Goal: Task Accomplishment & Management: Manage account settings

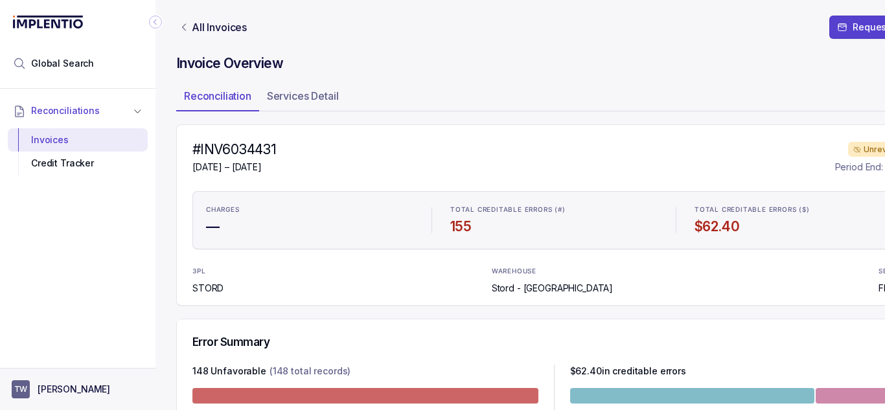
click at [53, 389] on p "[PERSON_NAME]" at bounding box center [74, 389] width 73 height 13
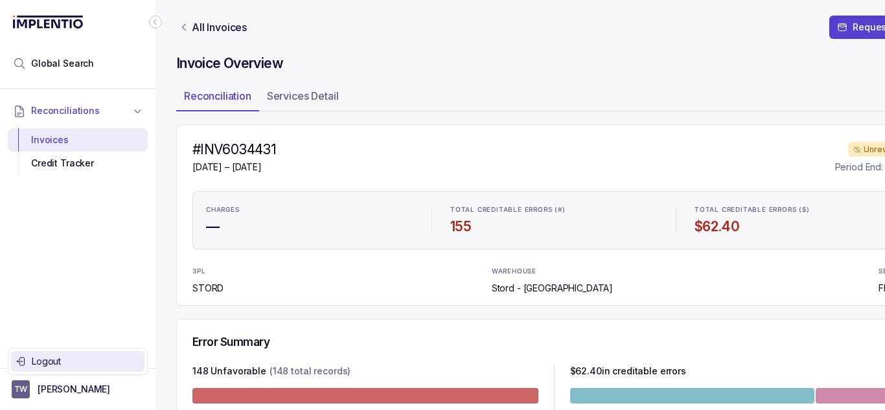
click at [89, 354] on div "Logout" at bounding box center [77, 362] width 123 height 16
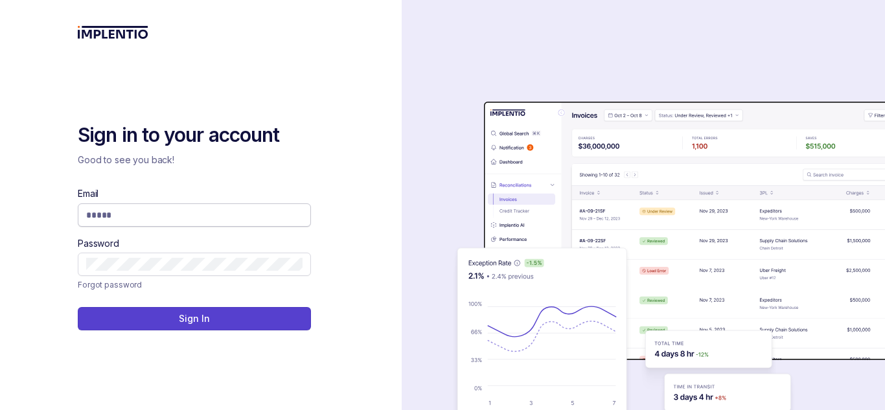
click at [240, 213] on input "Email" at bounding box center [194, 215] width 216 height 13
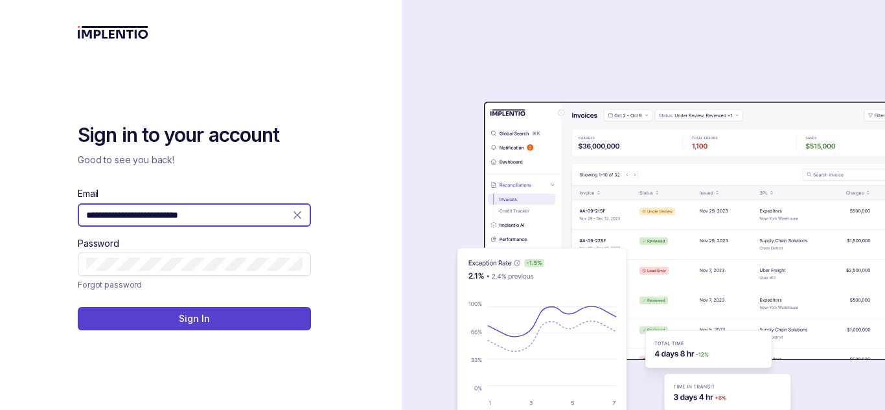
type input "**********"
